Goal: Information Seeking & Learning: Check status

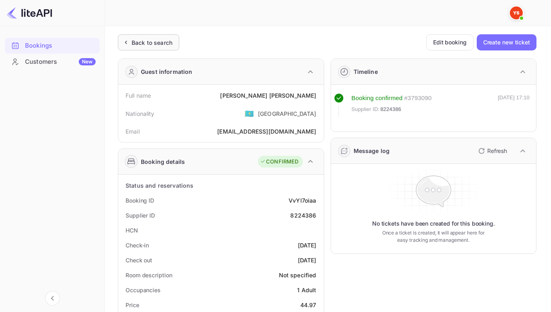
click at [139, 47] on div "Back to search" at bounding box center [148, 42] width 61 height 16
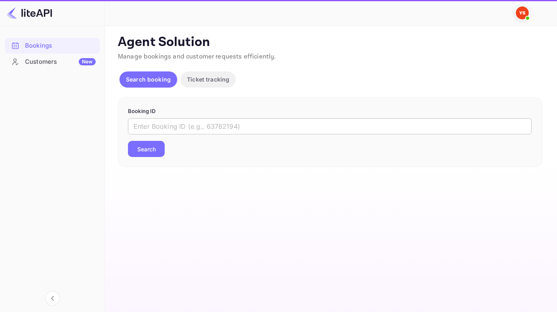
click at [166, 118] on form "Booking ID ​ Search" at bounding box center [330, 132] width 405 height 50
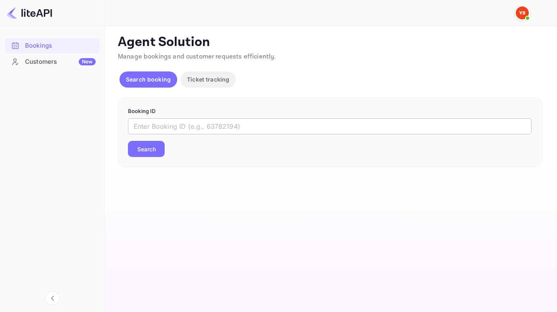
click at [166, 123] on input "text" at bounding box center [330, 126] width 404 height 16
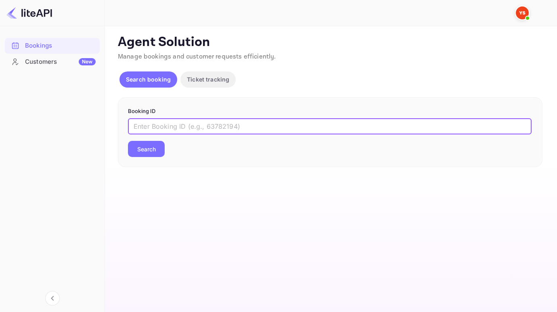
paste input "8808558"
type input "8808558"
click at [128, 141] on button "Search" at bounding box center [146, 149] width 37 height 16
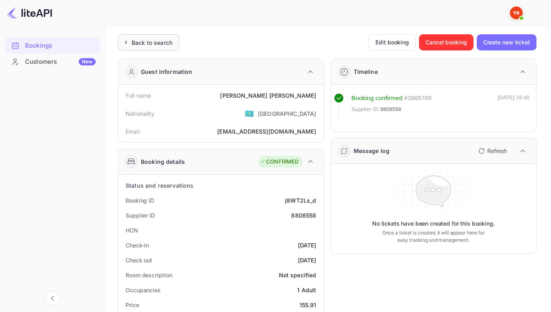
click at [121, 37] on div "Back to search" at bounding box center [148, 42] width 61 height 16
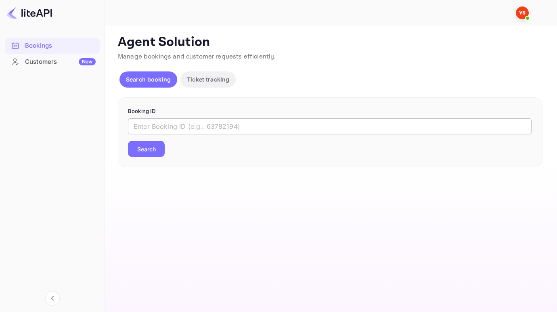
click at [156, 126] on input "text" at bounding box center [330, 126] width 404 height 16
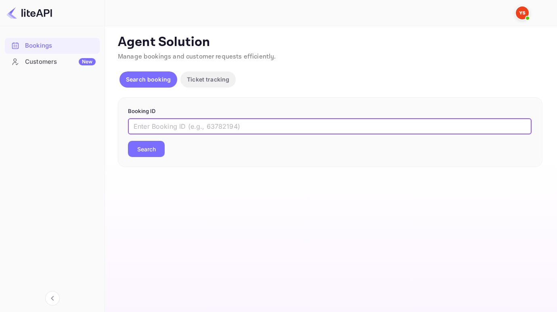
paste input "8808558"
type input "8808558"
click at [128, 141] on button "Search" at bounding box center [146, 149] width 37 height 16
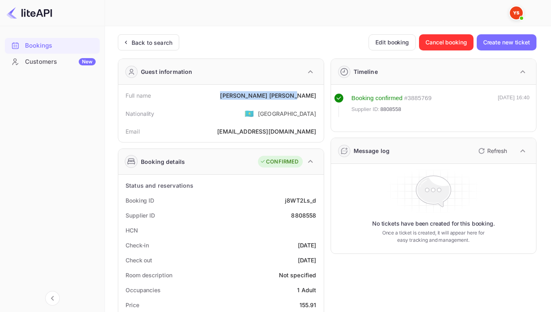
drag, startPoint x: 267, startPoint y: 99, endPoint x: 316, endPoint y: 97, distance: 49.3
click at [316, 97] on div "Full name [PERSON_NAME]" at bounding box center [221, 95] width 199 height 15
copy div "[PERSON_NAME]"
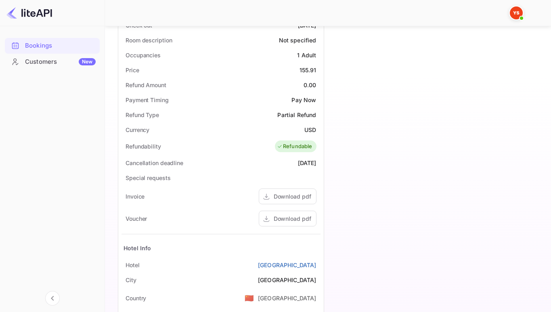
scroll to position [235, 0]
drag, startPoint x: 298, startPoint y: 70, endPoint x: 323, endPoint y: 69, distance: 24.7
click at [323, 69] on div "Status and reservations Booking ID j8WT2Ls_d Supplier ID 8808558 HCN Check-in […" at bounding box center [221, 161] width 206 height 445
copy div "155.91"
